Goal: Transaction & Acquisition: Purchase product/service

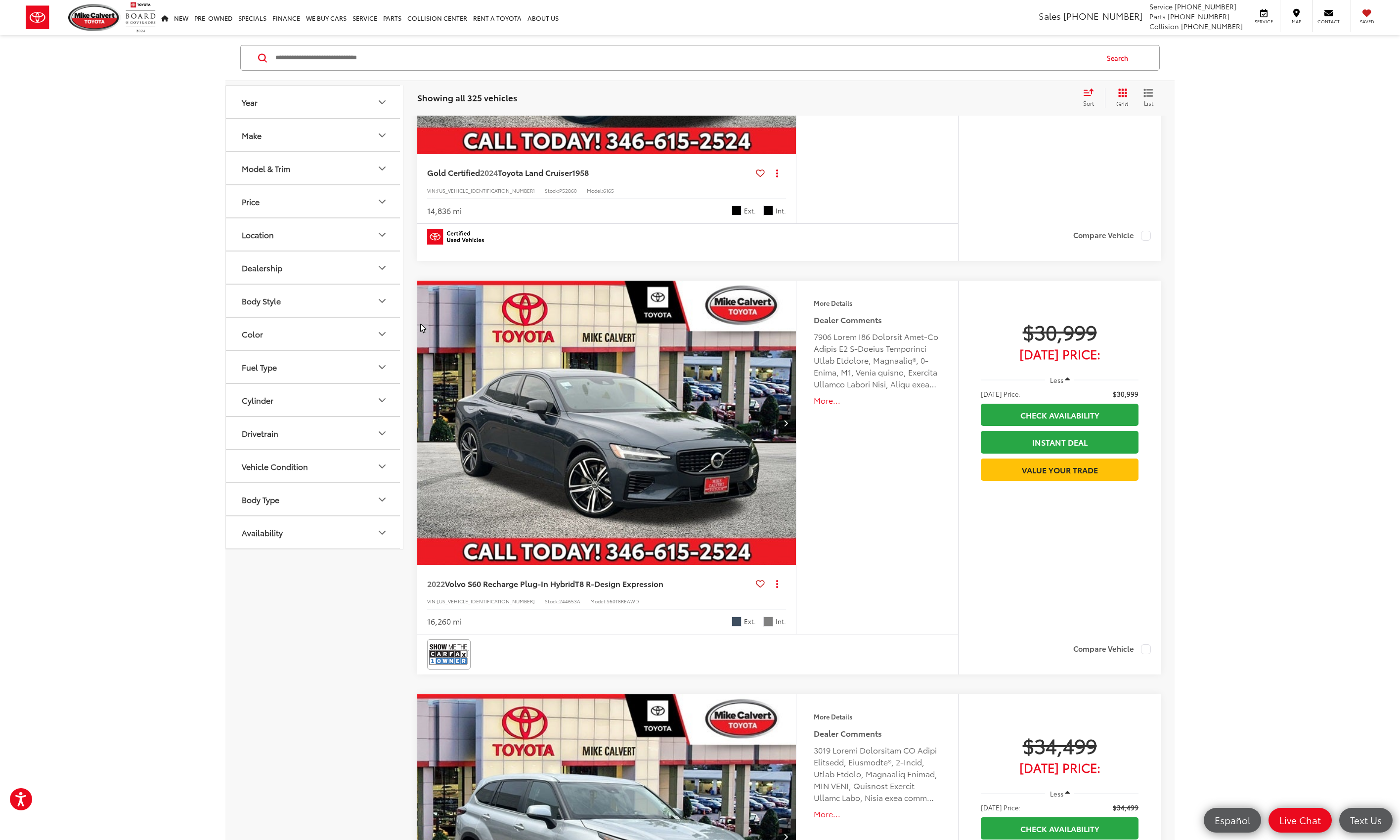
scroll to position [494, 0]
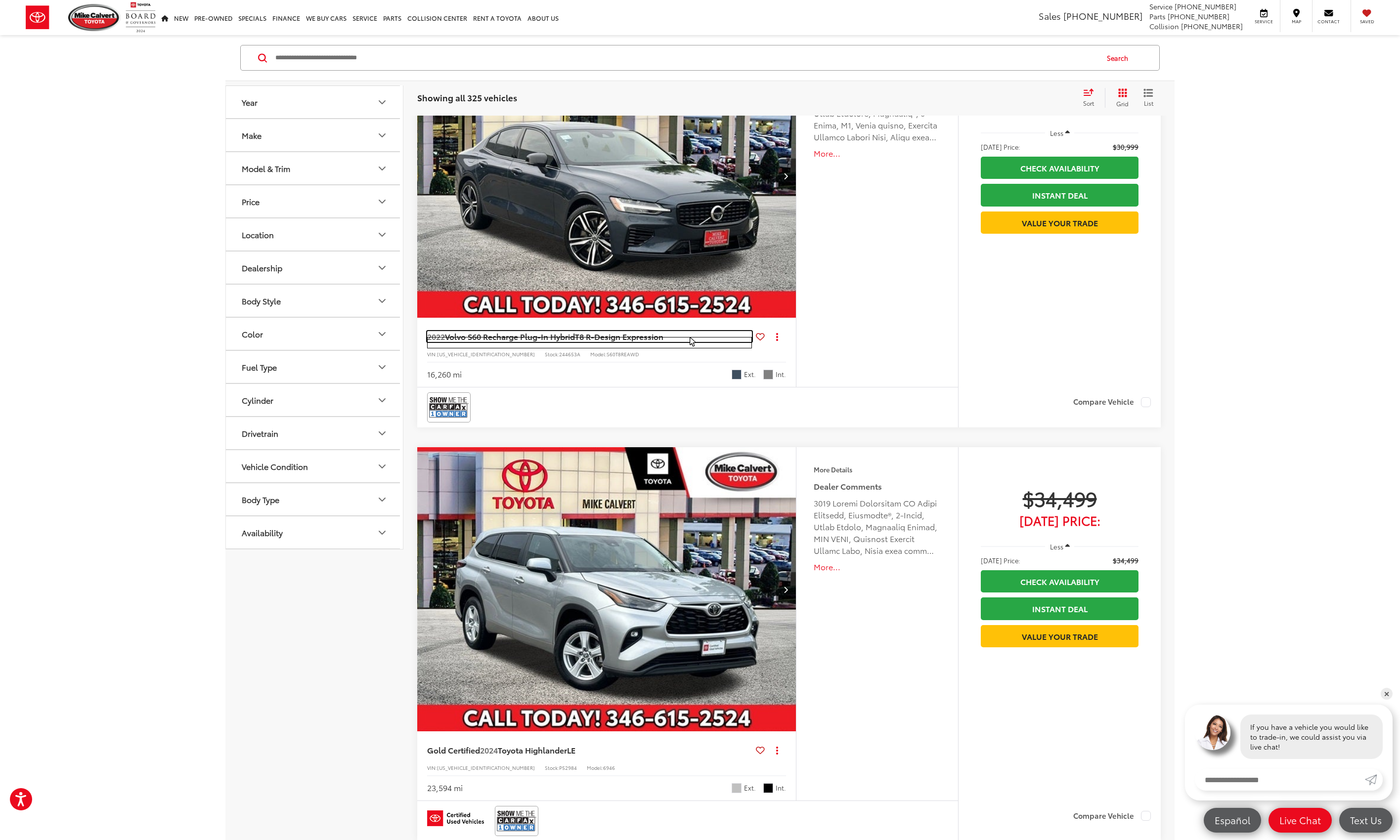
click at [668, 338] on span "2022 Volvo S60 Recharge Plug-In Hybrid T8 R-Design Expression" at bounding box center [547, 337] width 240 height 11
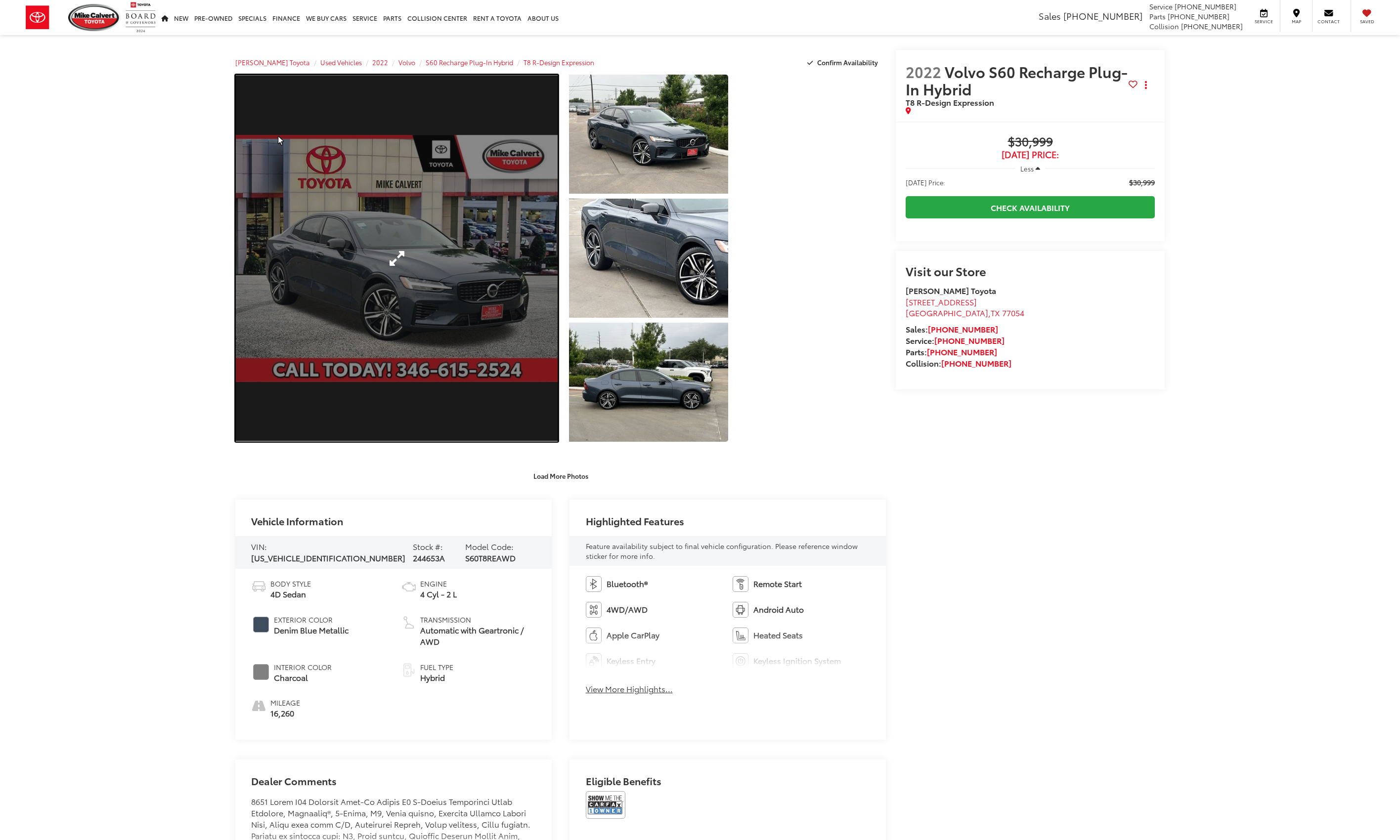
click at [279, 151] on urlrandom "Expand Photo 0" at bounding box center [397, 258] width 323 height 367
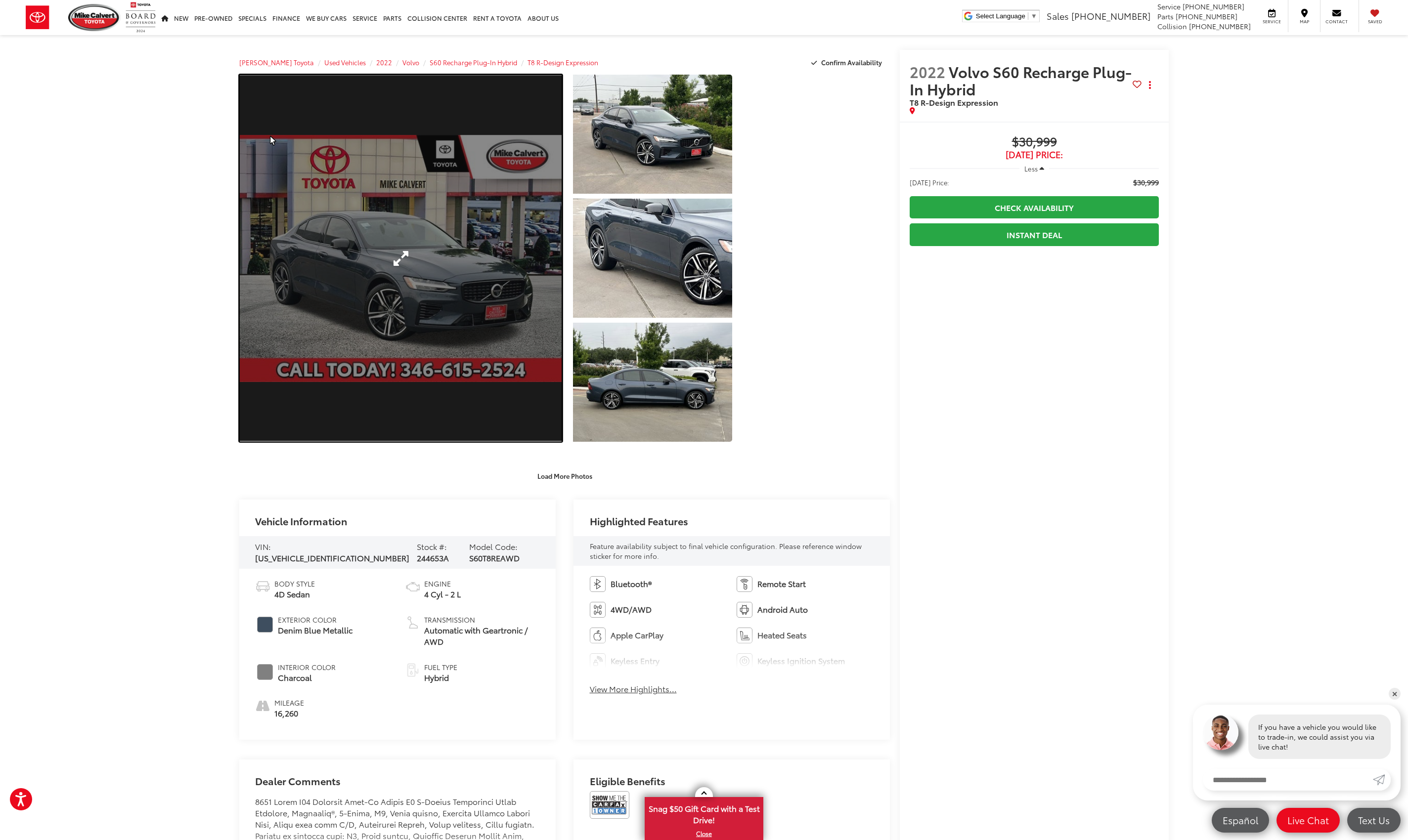
click at [271, 151] on urlrandom "Expand Photo 0" at bounding box center [401, 258] width 323 height 367
click at [547, 91] on urlrandom "Expand Photo 0" at bounding box center [401, 258] width 323 height 367
